Goal: Check status: Check status

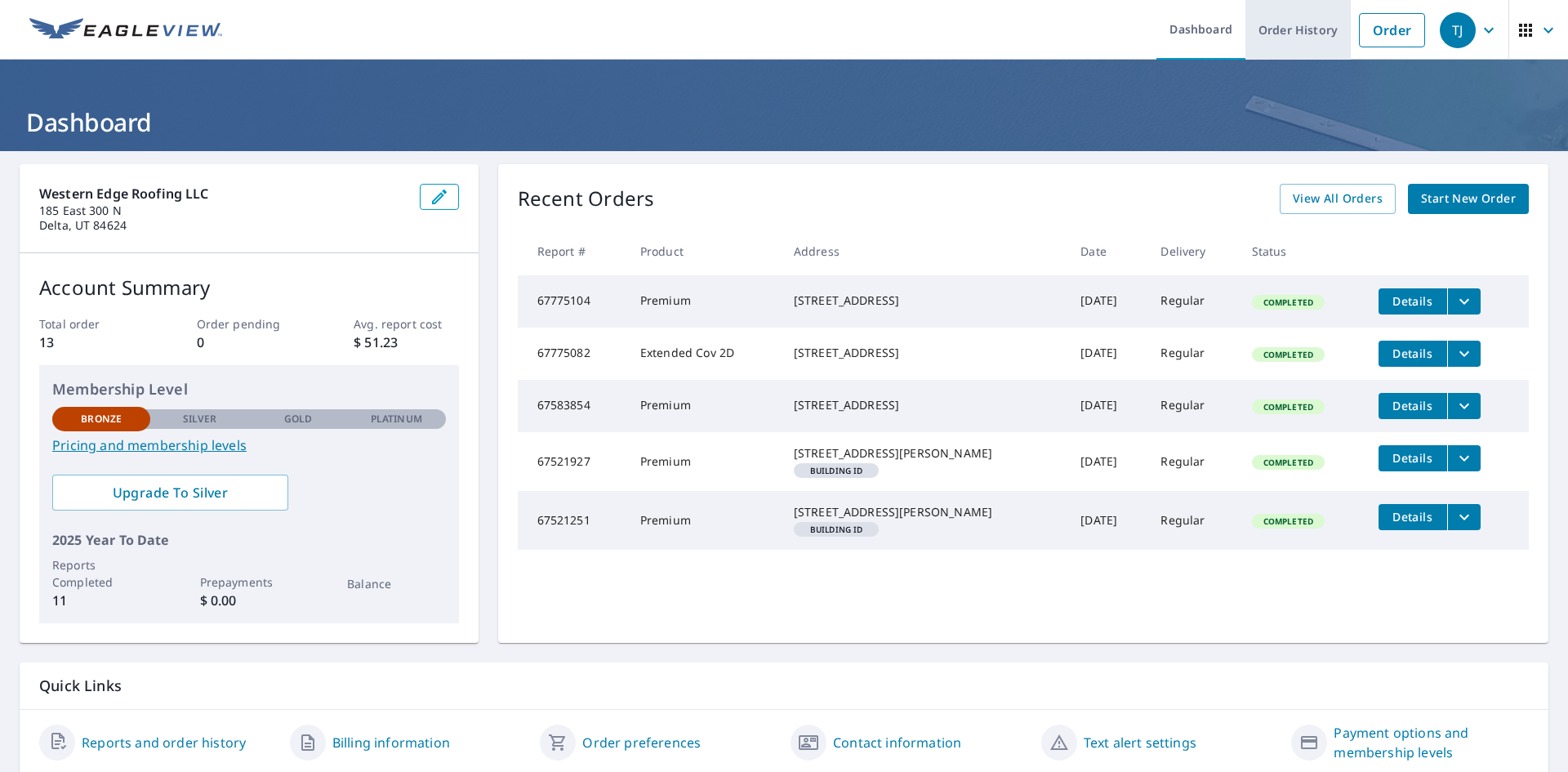
click at [1275, 32] on link "Order History" at bounding box center [1298, 30] width 105 height 60
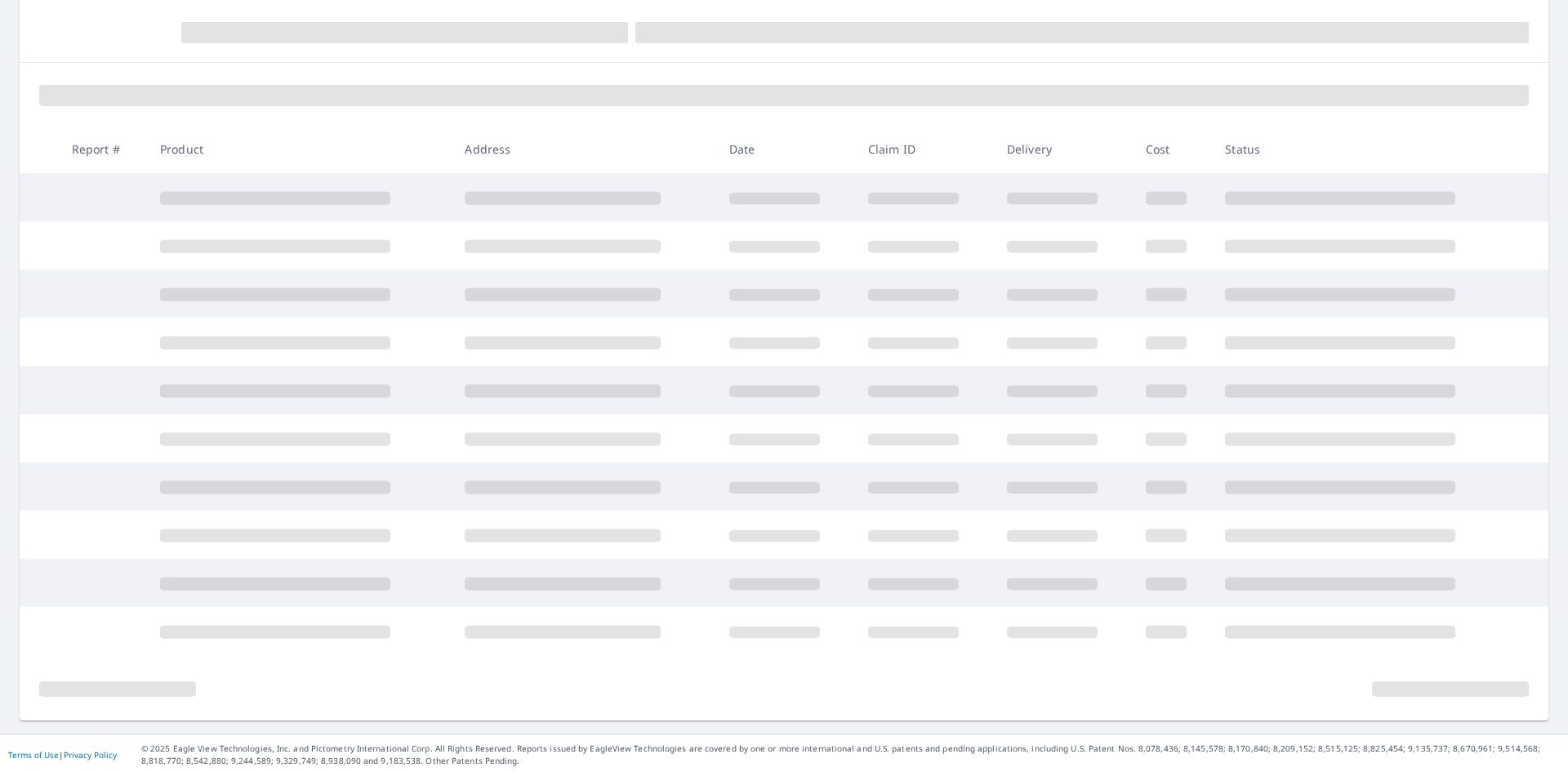
scroll to position [174, 0]
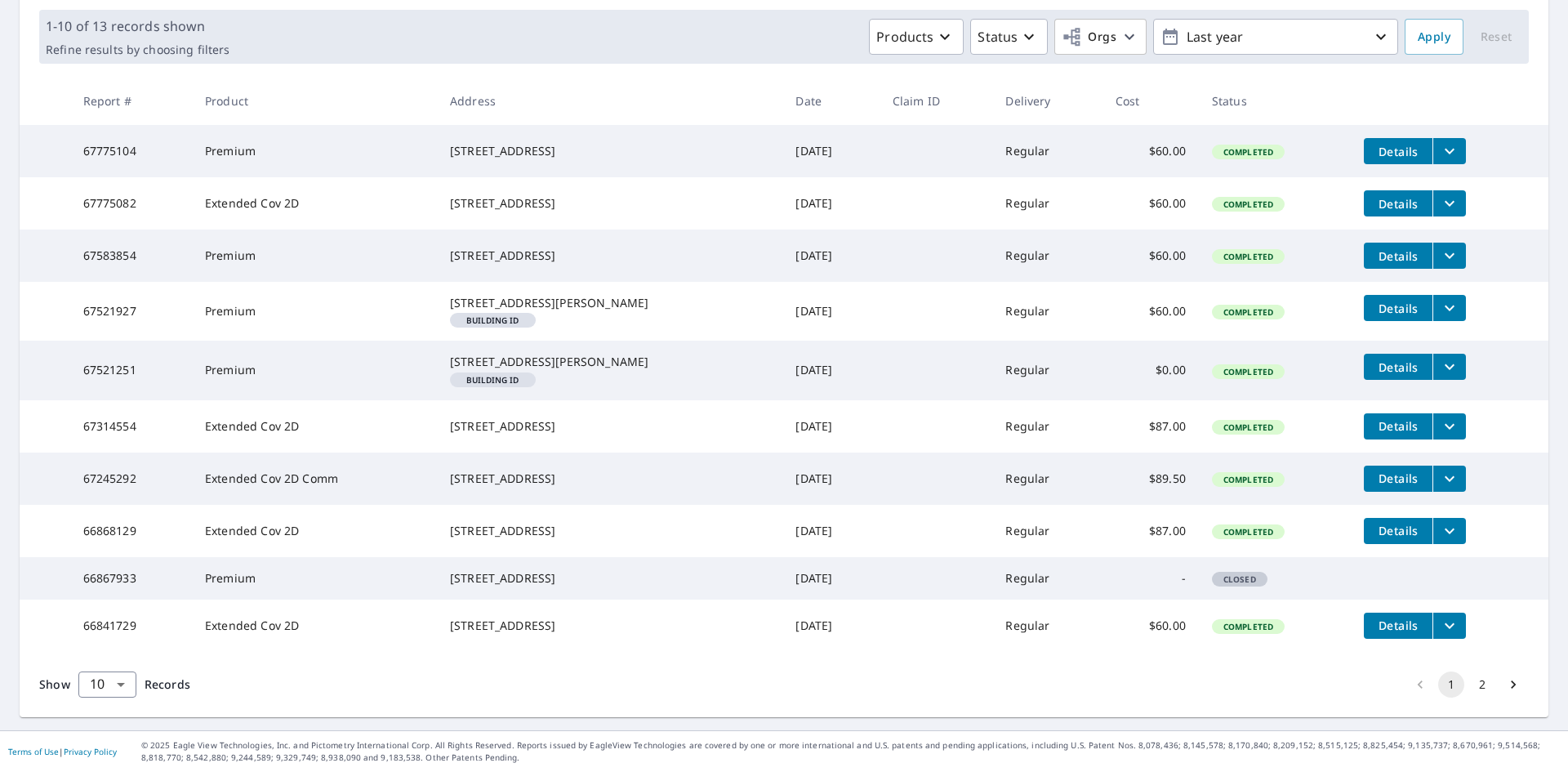
scroll to position [331, 0]
click at [1374, 523] on span "Details" at bounding box center [1398, 530] width 49 height 15
click at [1374, 617] on span "Details" at bounding box center [1398, 624] width 49 height 15
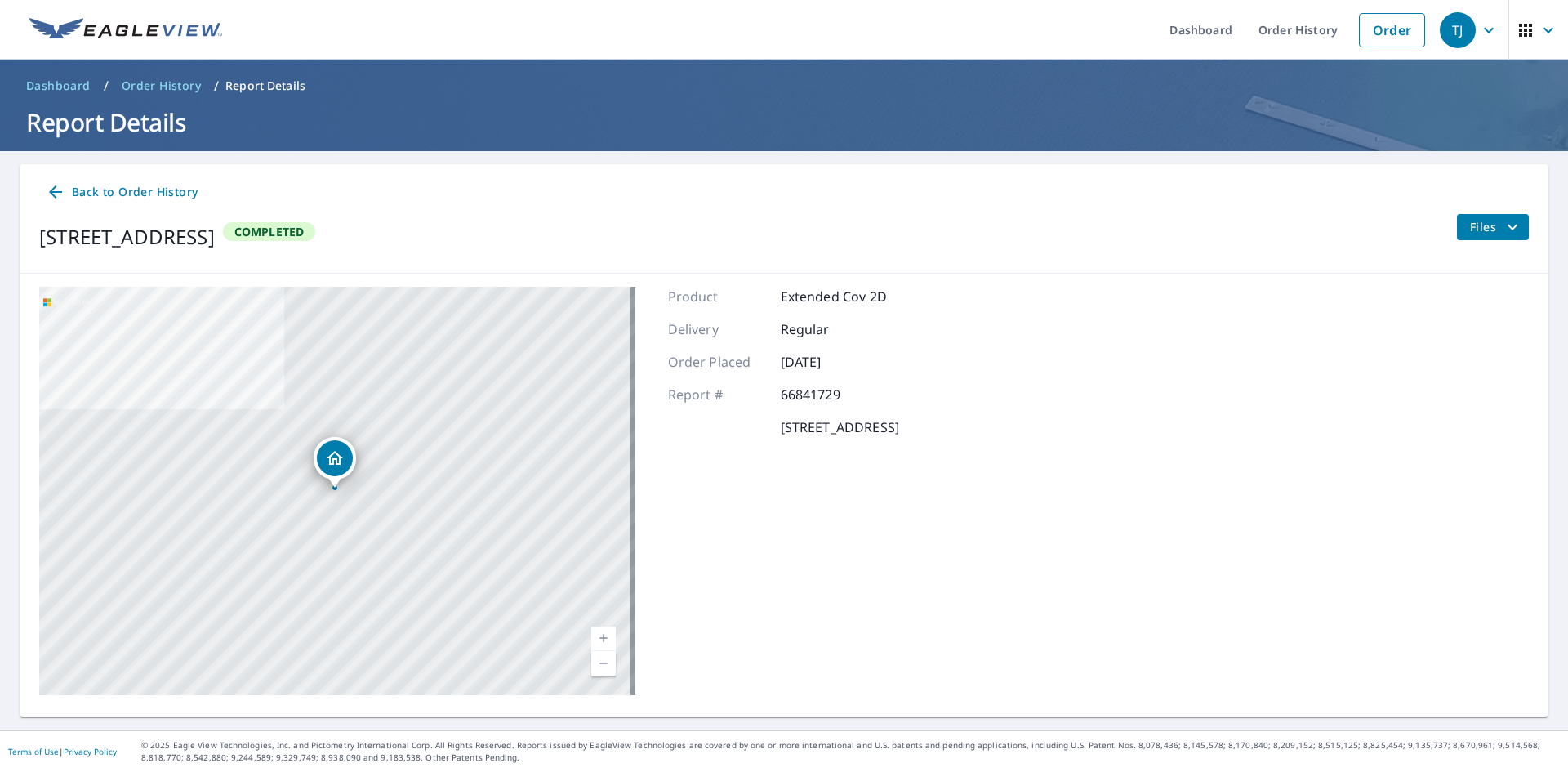
click at [1470, 228] on span "Files" at bounding box center [1496, 227] width 53 height 20
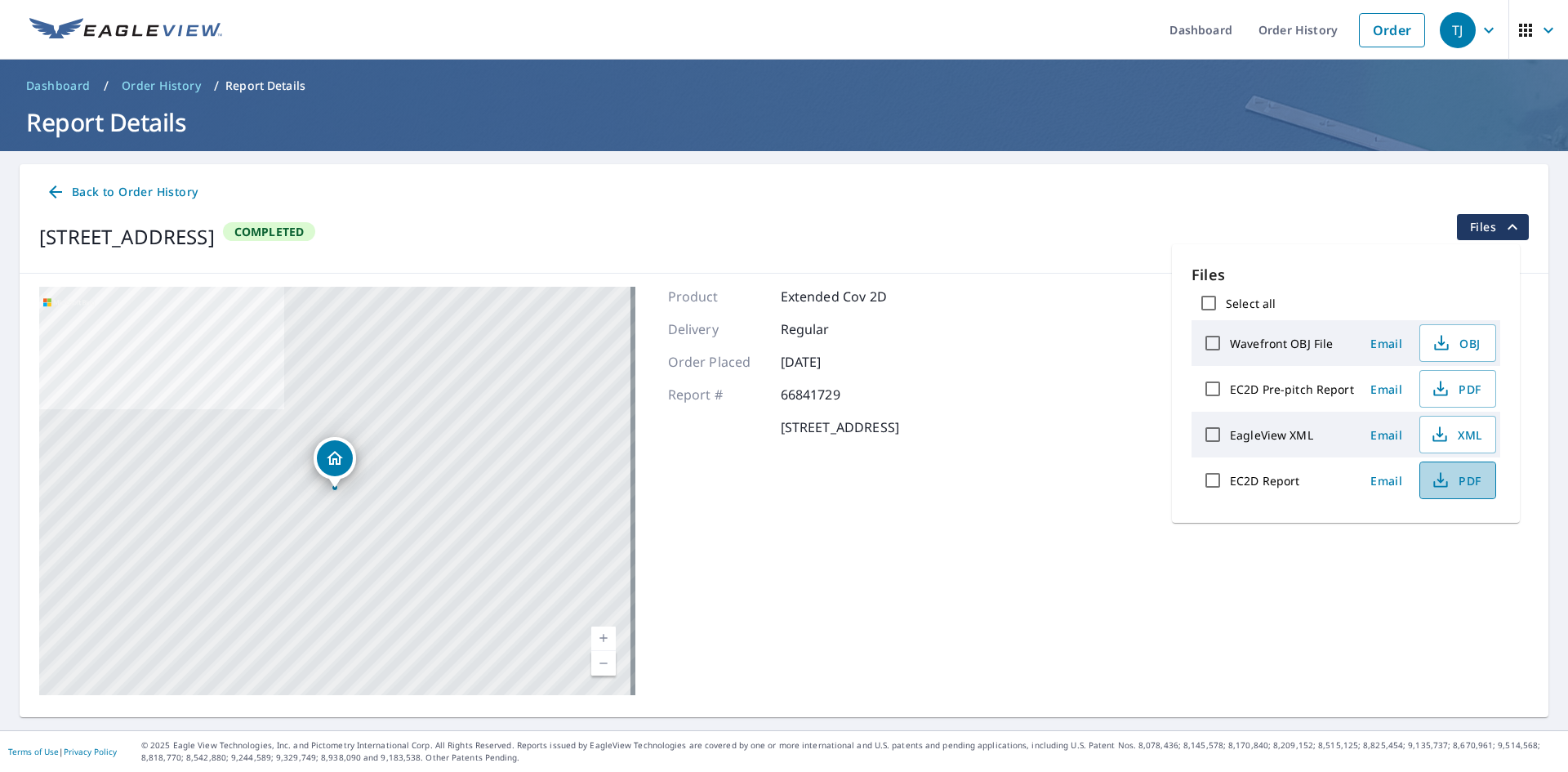
click at [1450, 486] on span "PDF" at bounding box center [1456, 480] width 53 height 20
